Goal: Go to known website: Go to known website

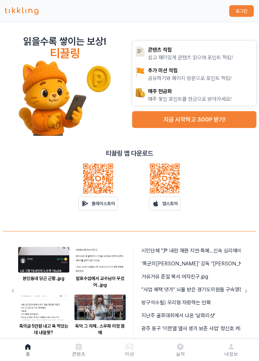
click at [102, 203] on p "플레이스토어" at bounding box center [103, 203] width 23 height 6
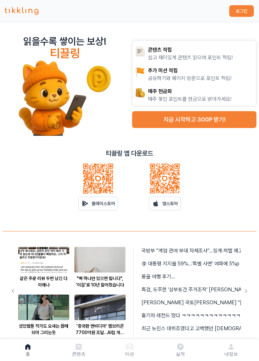
click at [107, 204] on p "플레이스토어" at bounding box center [103, 203] width 23 height 6
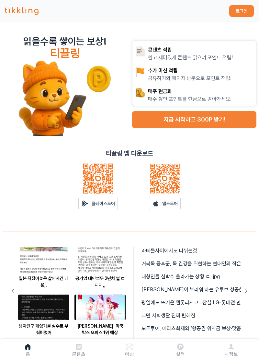
click at [95, 200] on p "플레이스토어" at bounding box center [103, 203] width 23 height 6
